Goal: Navigation & Orientation: Find specific page/section

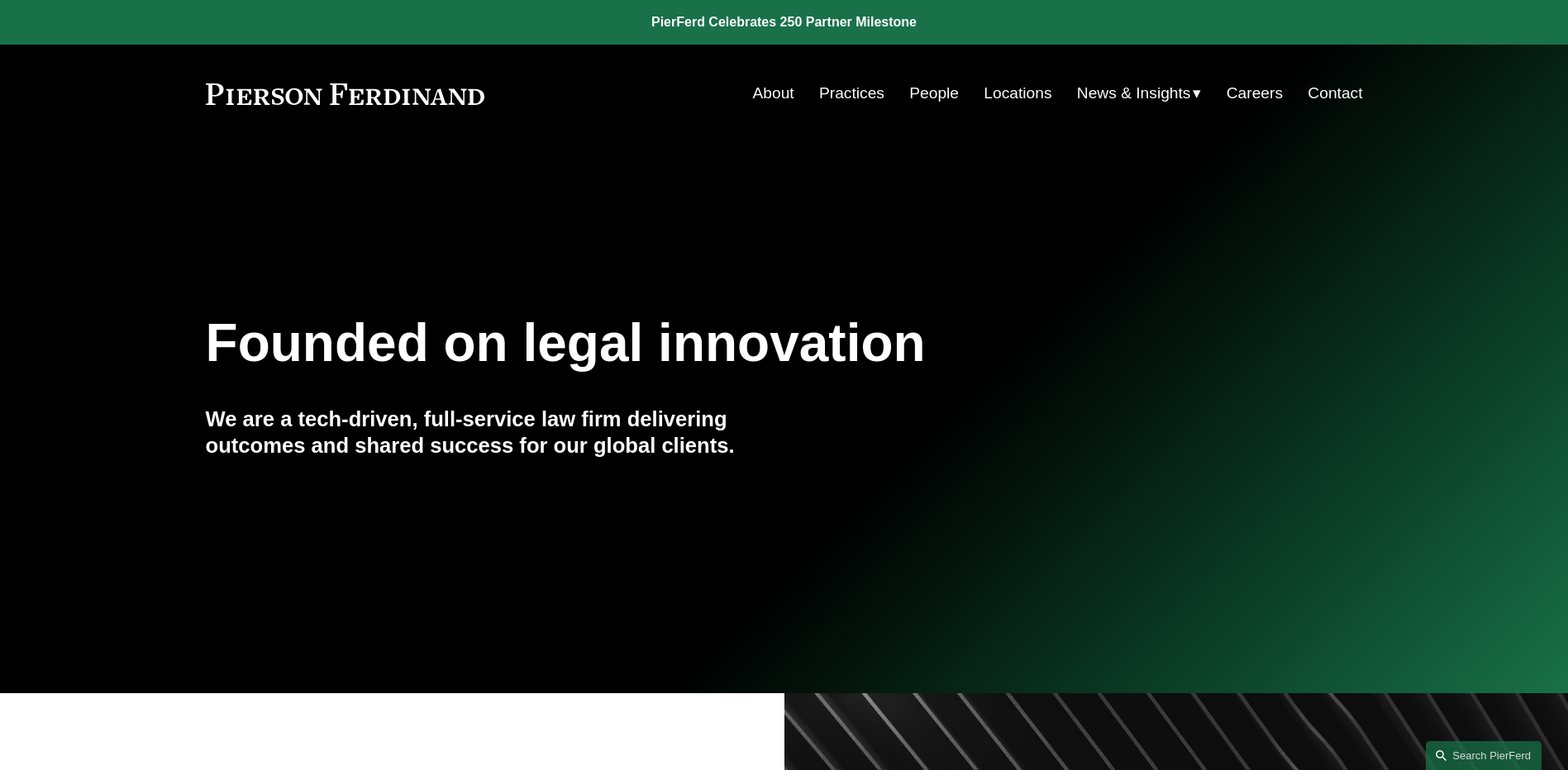
click at [941, 94] on link "People" at bounding box center [934, 93] width 49 height 32
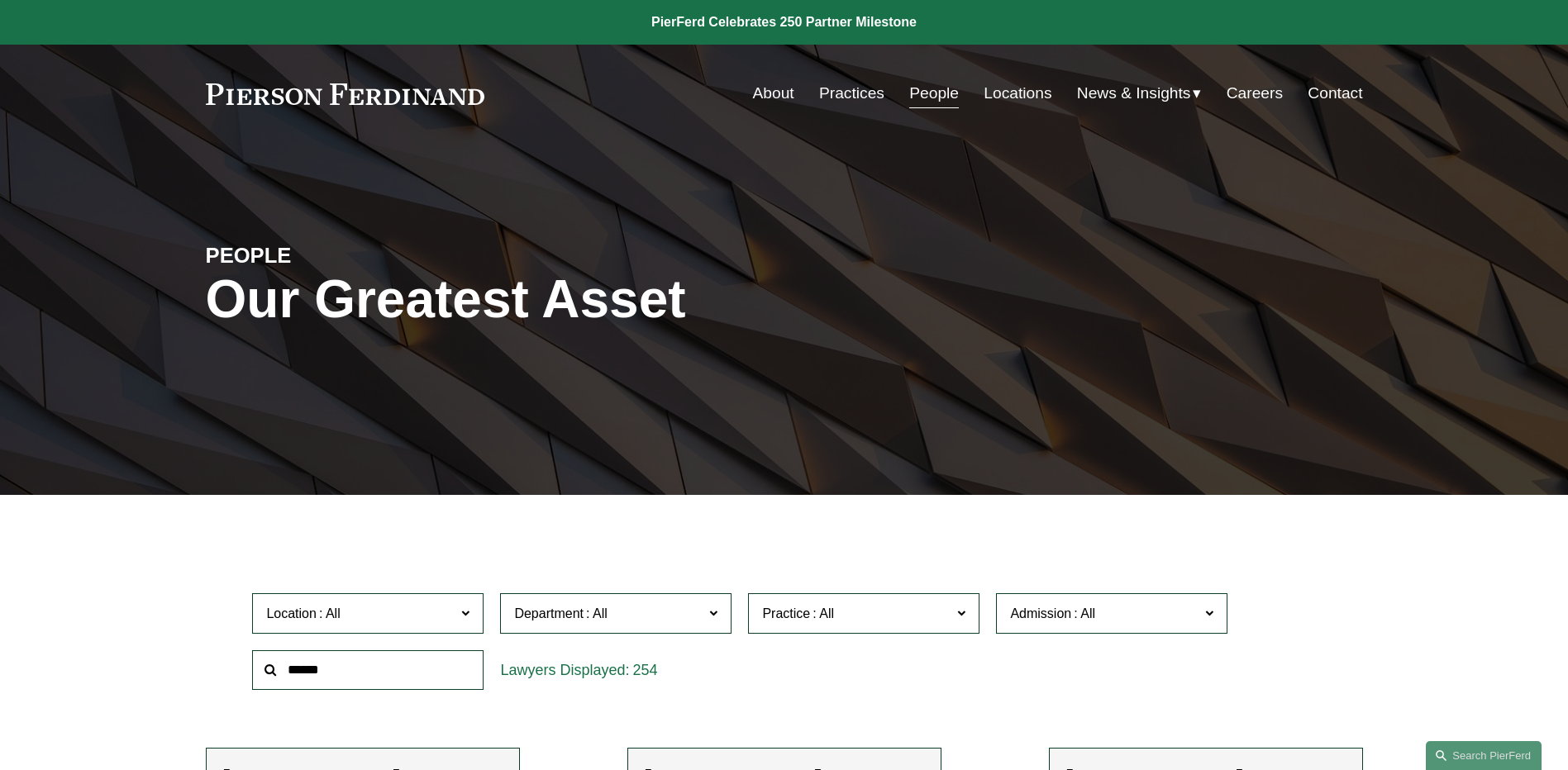
click at [0, 0] on span "News" at bounding box center [0, 0] width 0 height 0
